Goal: Information Seeking & Learning: Learn about a topic

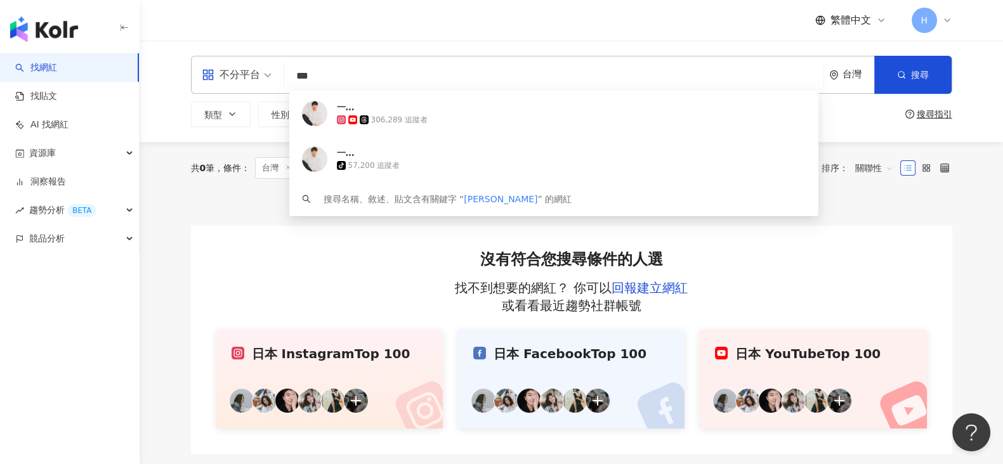
type input "***"
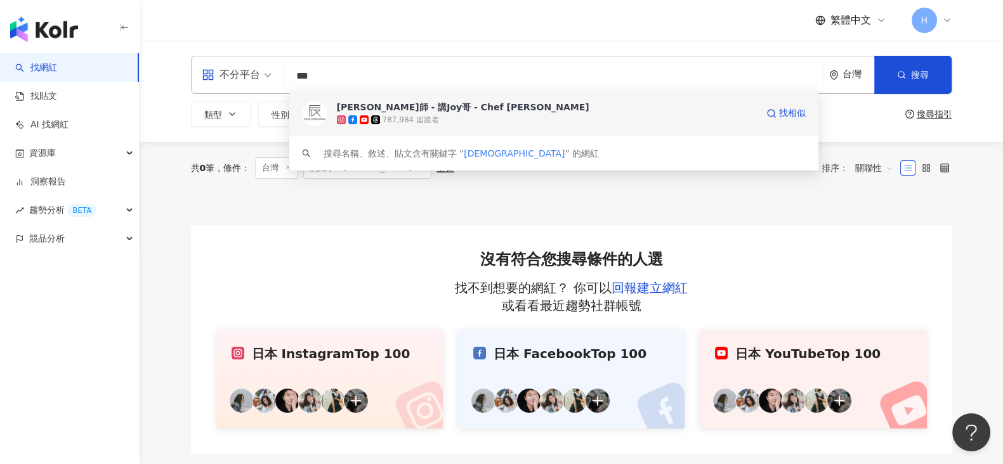
click at [517, 115] on div "787,984 追蹤者" at bounding box center [547, 120] width 421 height 13
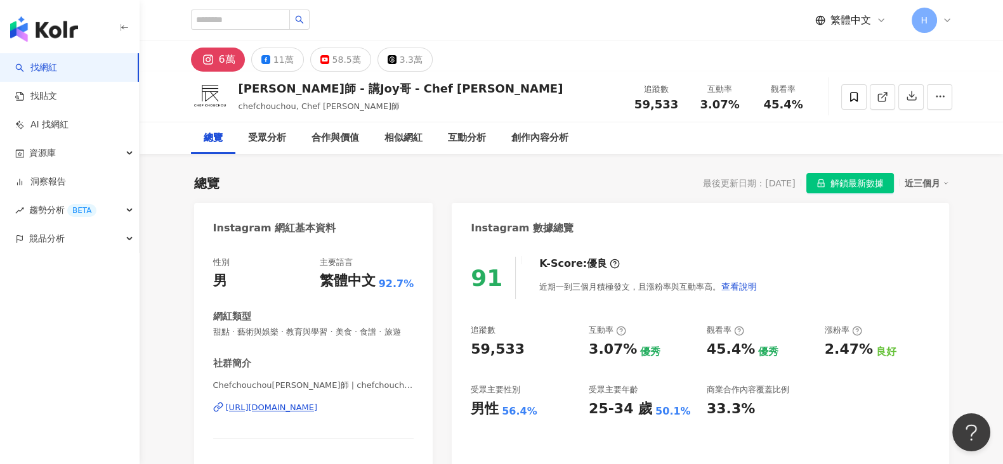
click at [859, 187] on span "解鎖最新數據" at bounding box center [857, 184] width 53 height 20
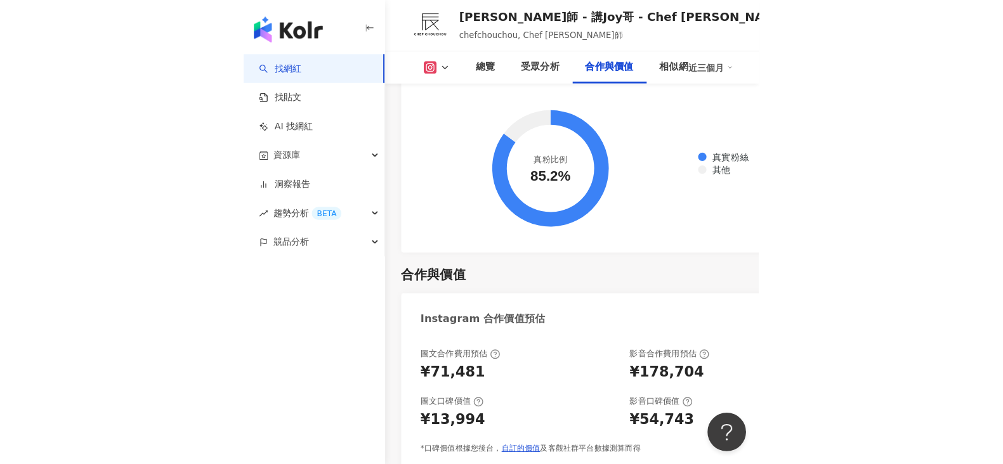
scroll to position [2656, 0]
